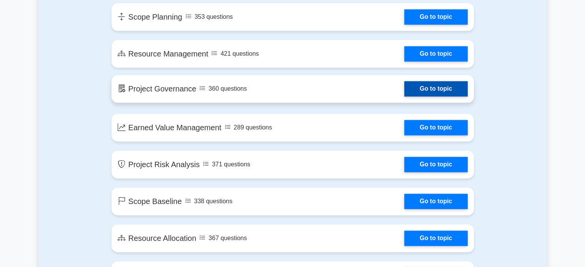
scroll to position [1231, 0]
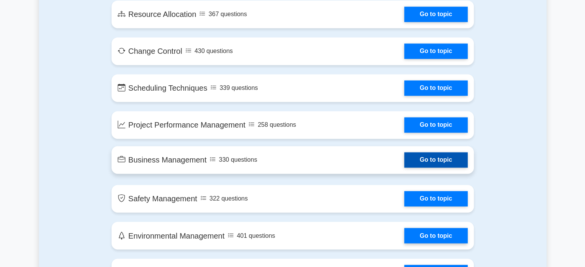
click at [437, 156] on link "Go to topic" at bounding box center [435, 159] width 63 height 15
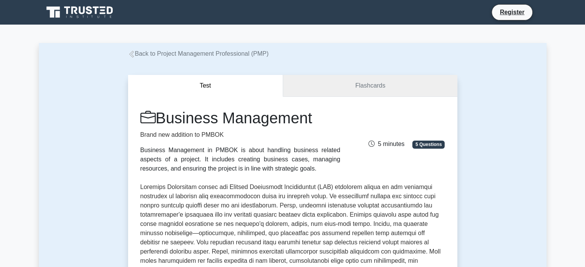
click at [397, 78] on link "Flashcards" at bounding box center [370, 86] width 174 height 22
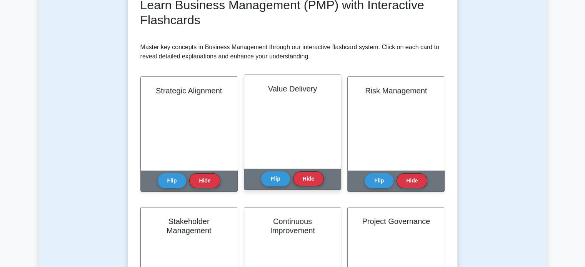
scroll to position [38, 0]
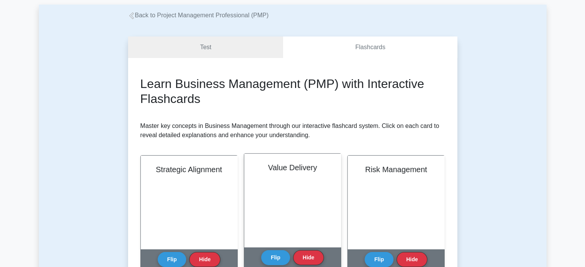
click at [277, 166] on h2 "Value Delivery" at bounding box center [293, 167] width 78 height 9
click at [228, 56] on link "Test" at bounding box center [205, 48] width 155 height 22
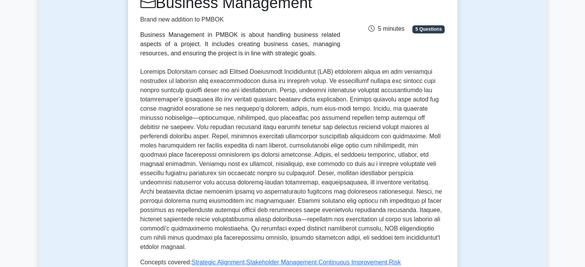
scroll to position [346, 0]
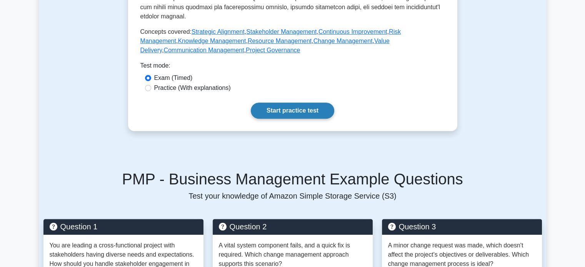
click at [292, 105] on link "Start practice test" at bounding box center [292, 111] width 83 height 16
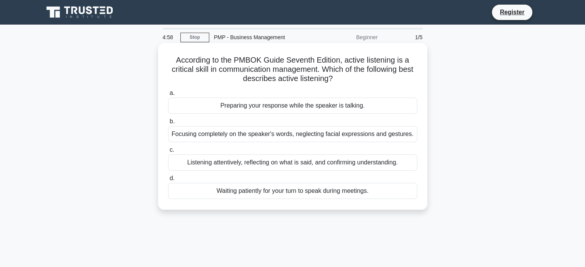
click at [183, 102] on div "Preparing your response while the speaker is talking." at bounding box center [292, 106] width 249 height 16
click at [168, 96] on input "a. Preparing your response while the speaker is talking." at bounding box center [168, 93] width 0 height 5
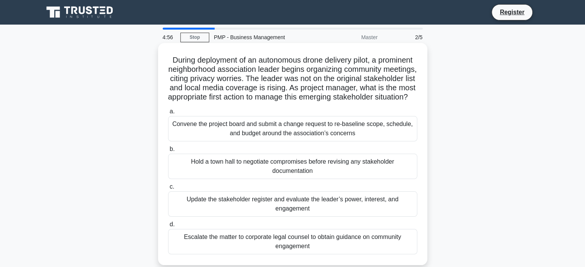
click at [255, 179] on div "Hold a town hall to negotiate compromises before revising any stakeholder docum…" at bounding box center [292, 166] width 249 height 25
click at [168, 152] on input "b. Hold a town hall to negotiate compromises before revising any stakeholder do…" at bounding box center [168, 149] width 0 height 5
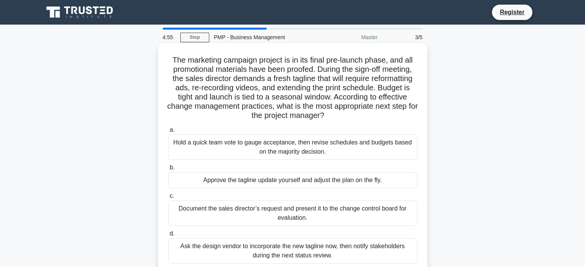
click at [261, 222] on div "Document the sales director’s request and present it to the change control boar…" at bounding box center [292, 213] width 249 height 25
click at [168, 199] on input "c. Document the sales director’s request and present it to the change control b…" at bounding box center [168, 196] width 0 height 5
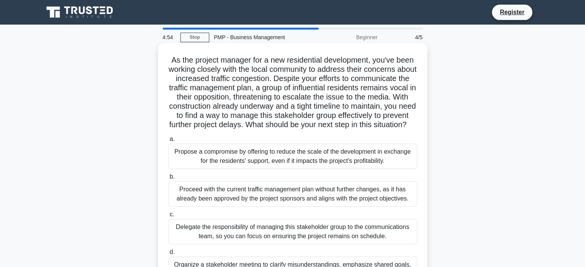
click at [259, 202] on div "Proceed with the current traffic management plan without further changes, as it…" at bounding box center [292, 194] width 249 height 25
click at [168, 180] on input "b. Proceed with the current traffic management plan without further changes, as…" at bounding box center [168, 177] width 0 height 5
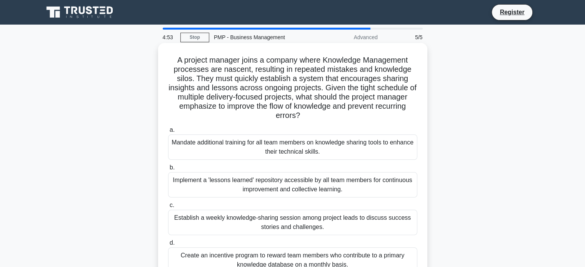
click at [267, 226] on div "Establish a weekly knowledge-sharing session among project leads to discuss suc…" at bounding box center [292, 222] width 249 height 25
click at [168, 208] on input "c. Establish a weekly knowledge-sharing session among project leads to discuss …" at bounding box center [168, 205] width 0 height 5
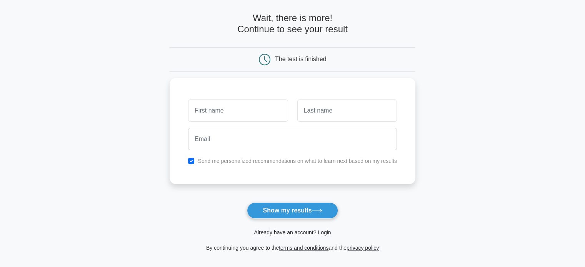
scroll to position [115, 0]
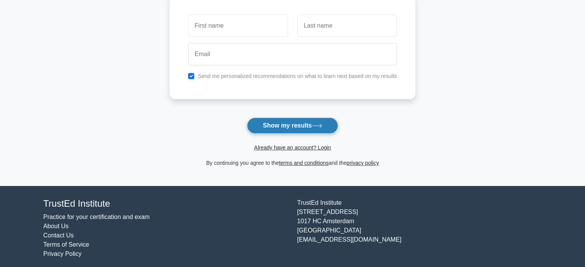
click at [281, 121] on button "Show my results" at bounding box center [292, 126] width 91 height 16
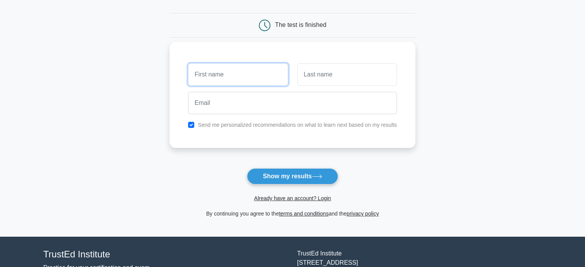
scroll to position [38, 0]
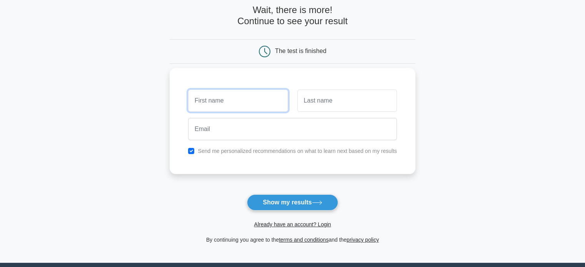
click at [278, 91] on input "text" at bounding box center [238, 101] width 100 height 22
type input "efs"
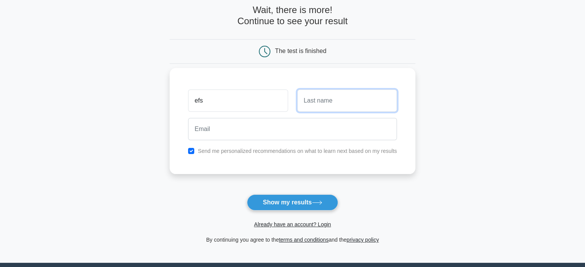
click at [336, 104] on input "text" at bounding box center [347, 101] width 100 height 22
type input "sfd"
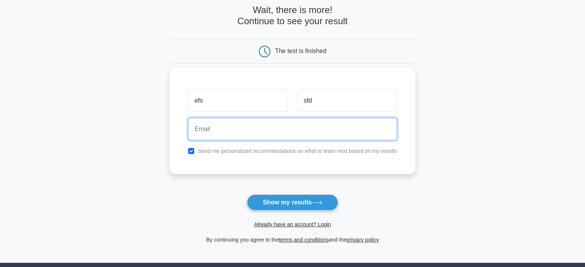
click at [215, 139] on input "email" at bounding box center [292, 129] width 209 height 22
type input "sdf@gmail.com"
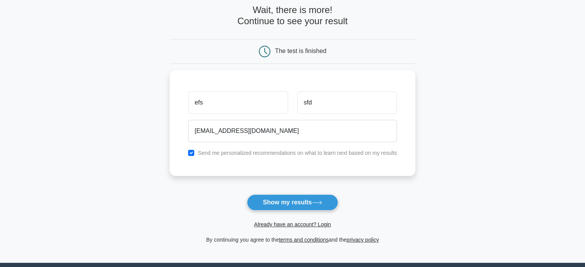
click at [247, 192] on form "Wait, there is more! Continue to see your result The test is finished efs sfd" at bounding box center [293, 125] width 246 height 240
click at [277, 201] on button "Show my results" at bounding box center [292, 203] width 91 height 16
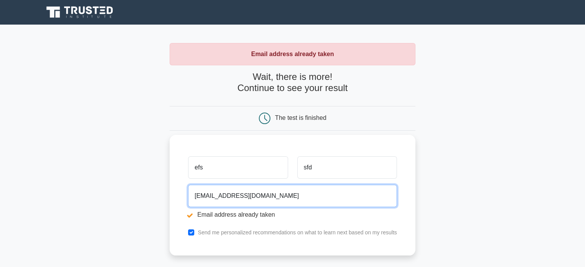
click at [230, 199] on input "[EMAIL_ADDRESS][DOMAIN_NAME]" at bounding box center [292, 196] width 209 height 22
click at [230, 199] on input "sdf@gmail.com" at bounding box center [292, 196] width 209 height 22
click at [203, 193] on input "sdf@gmail.com" at bounding box center [292, 196] width 209 height 22
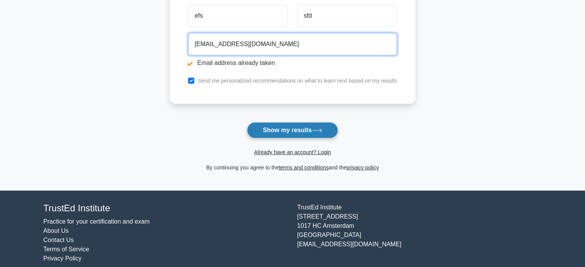
type input "sdfsfd@gmail.com"
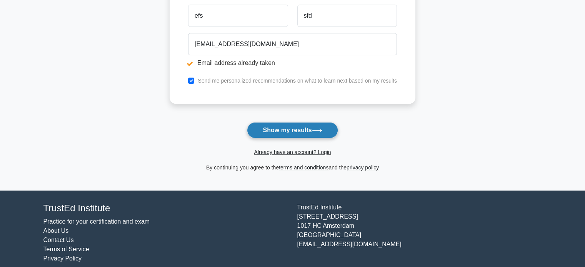
click at [292, 129] on button "Show my results" at bounding box center [292, 130] width 91 height 16
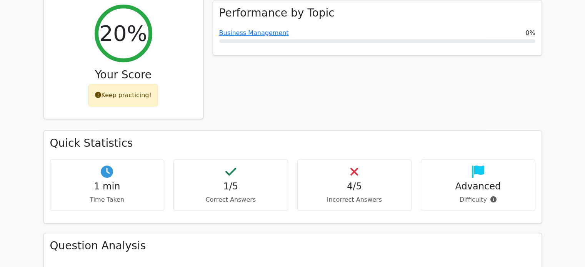
scroll to position [346, 0]
